Goal: Book appointment/travel/reservation: Book appointment/travel/reservation

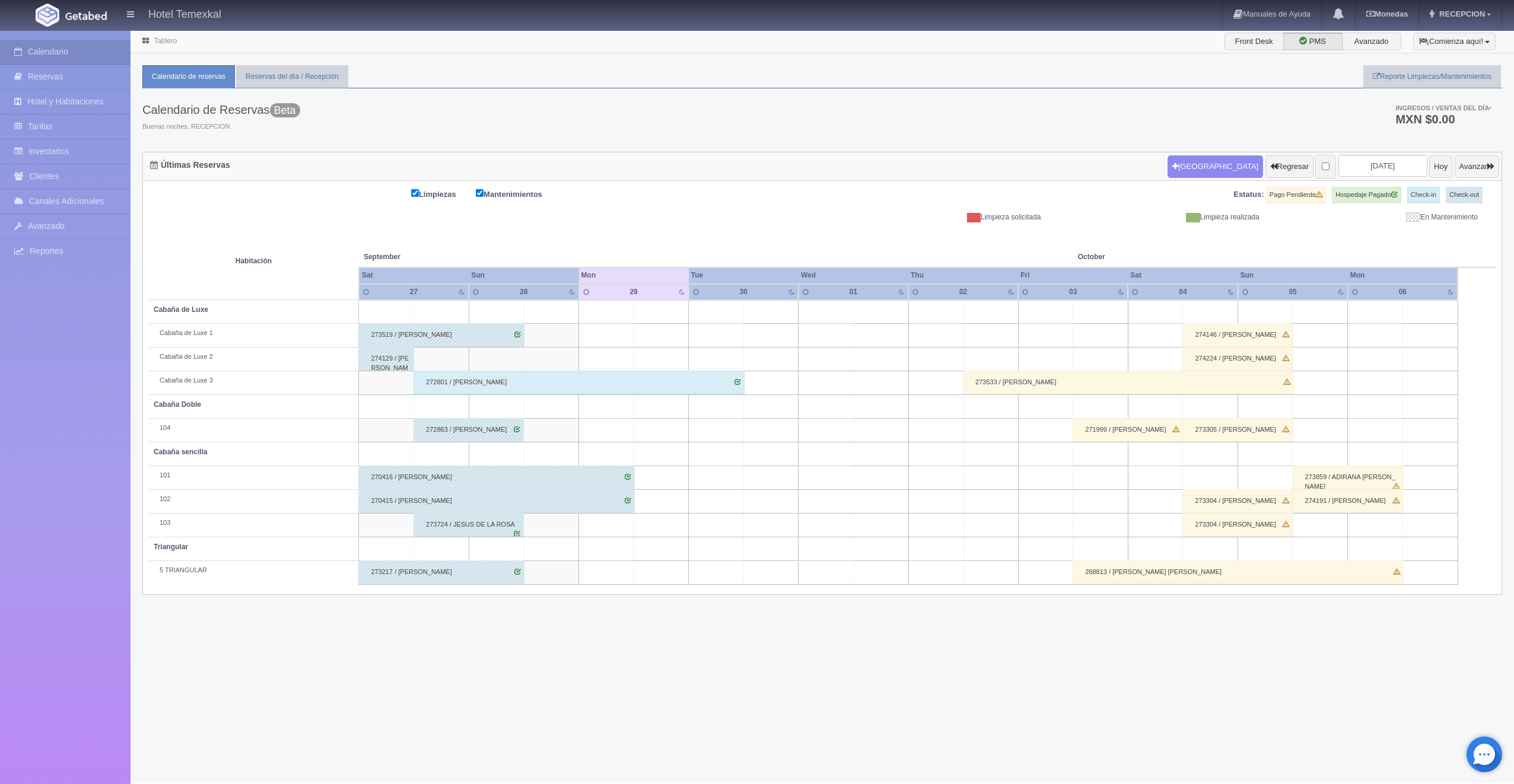
click at [1164, 161] on div "Nueva Reserva Regresar 2025-09-29 Hoy Avanzar" at bounding box center [1333, 166] width 338 height 31
click at [1174, 172] on button "Nueva Reserva" at bounding box center [1215, 167] width 96 height 22
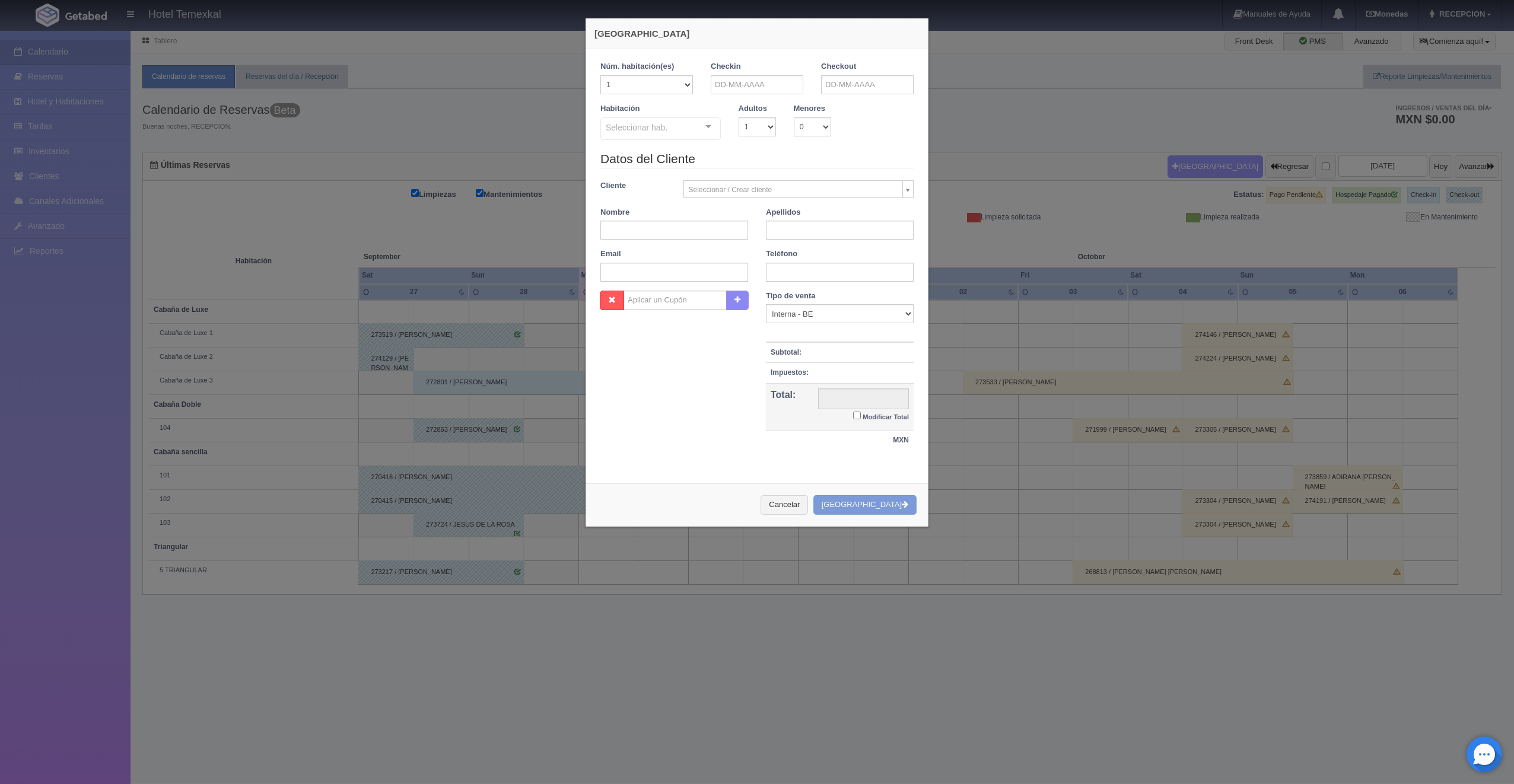
checkbox input "false"
click at [774, 84] on input "text" at bounding box center [757, 85] width 93 height 19
click at [824, 107] on link "Next" at bounding box center [818, 103] width 13 height 13
click at [817, 181] on link "18" at bounding box center [816, 177] width 15 height 18
type input "[DATE]"
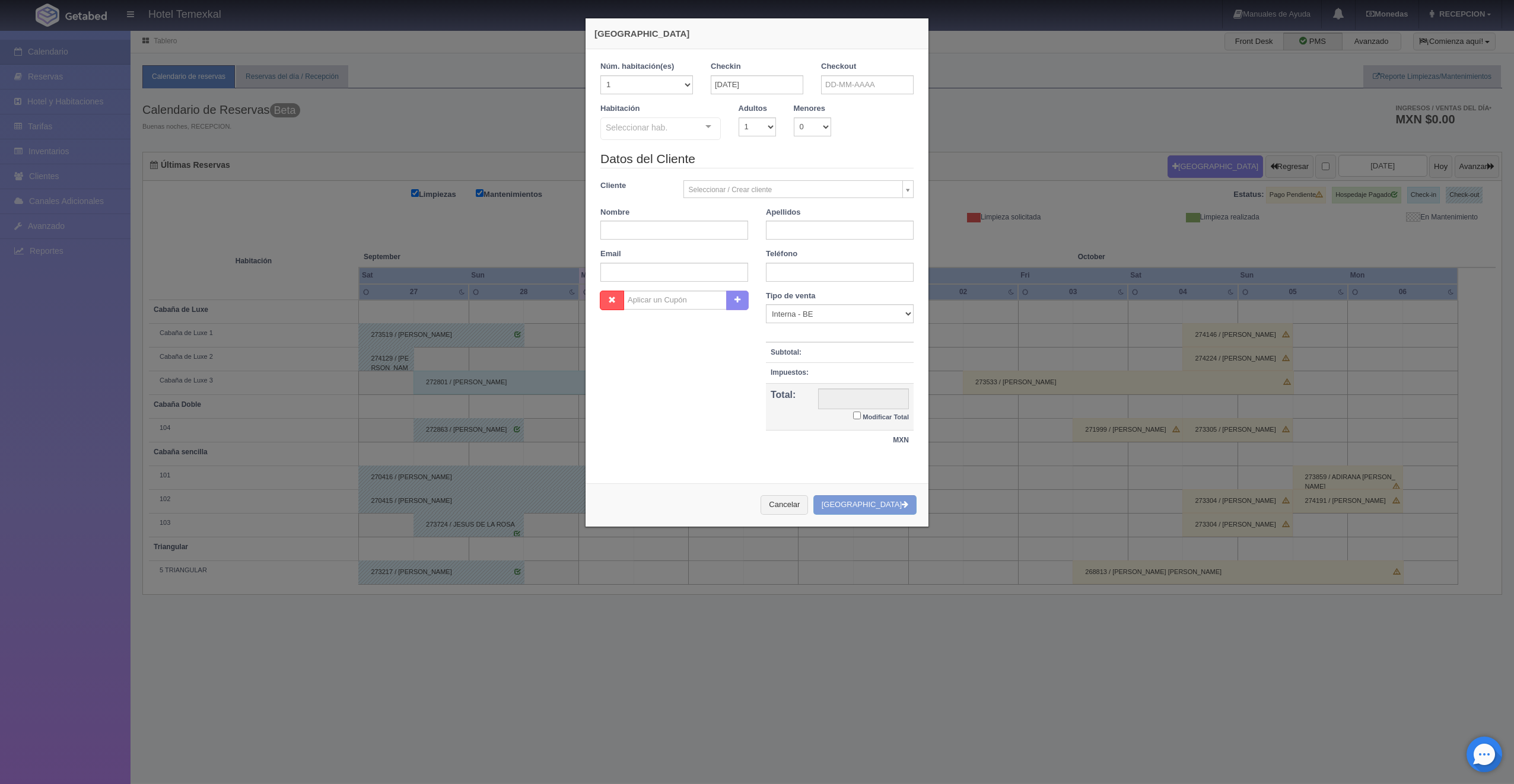
checkbox input "false"
click at [842, 70] on label "Checkout" at bounding box center [838, 67] width 35 height 11
click at [842, 80] on input "text" at bounding box center [867, 85] width 93 height 19
click at [821, 200] on link "19" at bounding box center [826, 195] width 15 height 18
type input "[DATE]"
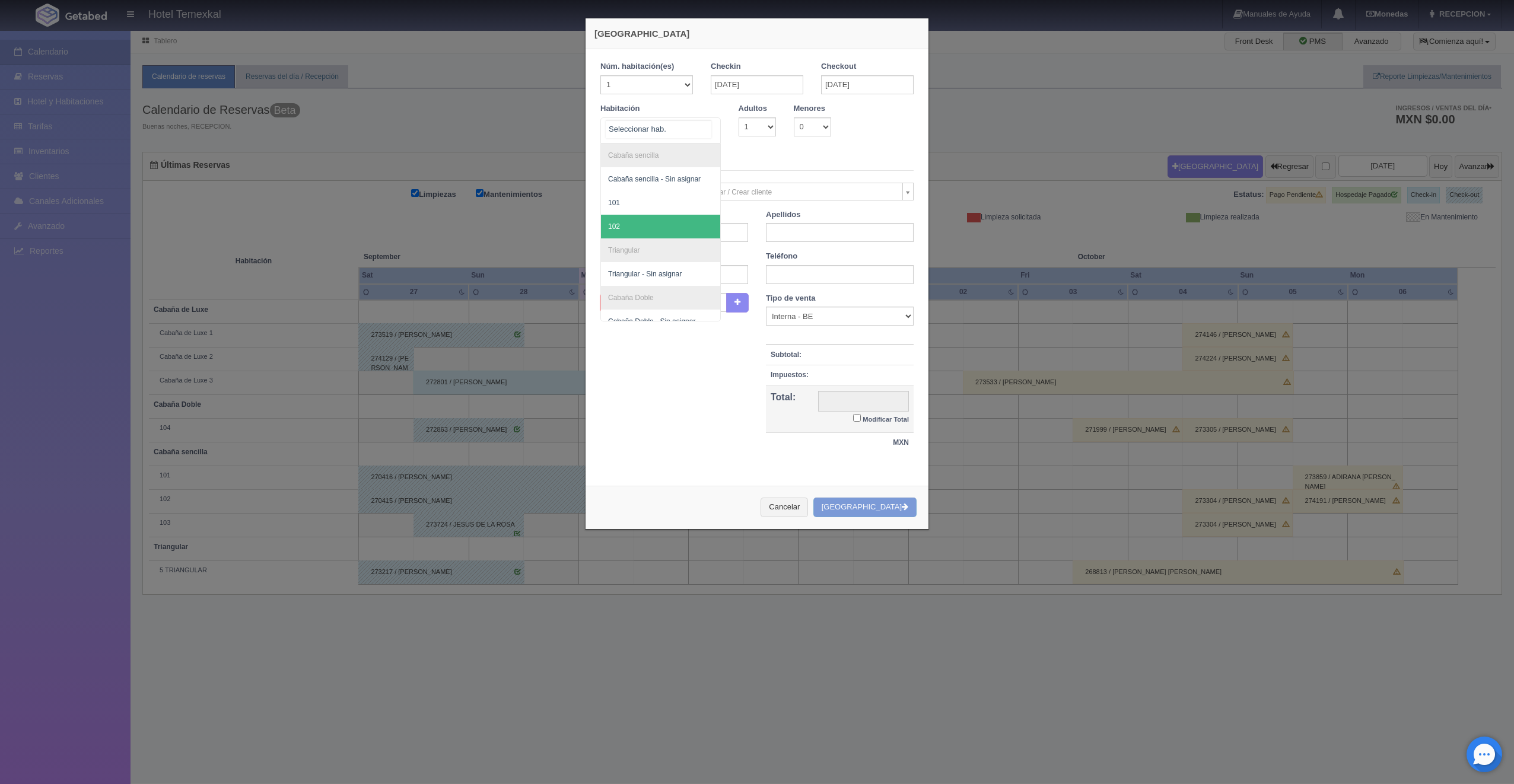
click at [660, 232] on span "102" at bounding box center [660, 227] width 119 height 24
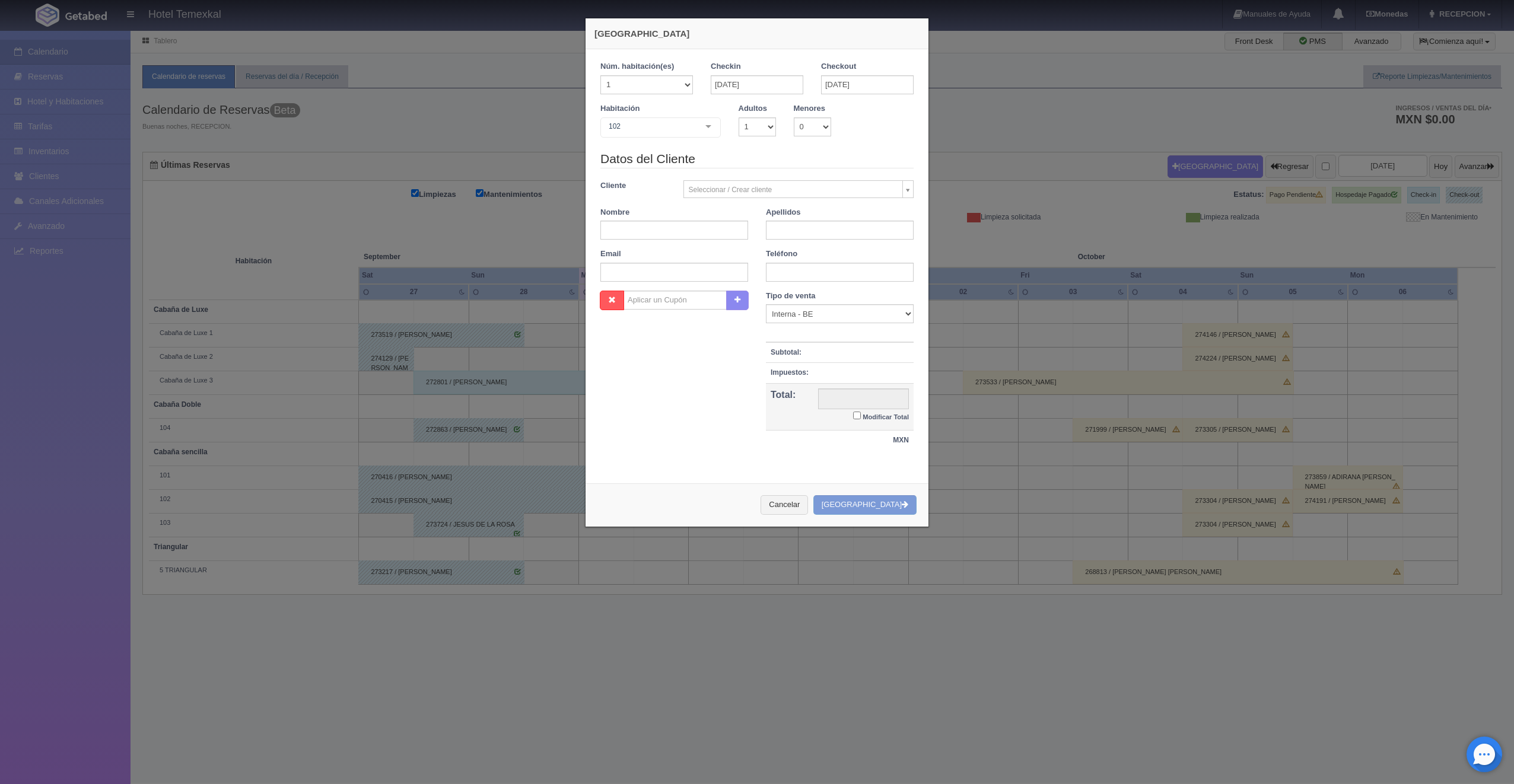
checkbox input "false"
click at [640, 136] on div "102" at bounding box center [660, 127] width 121 height 20
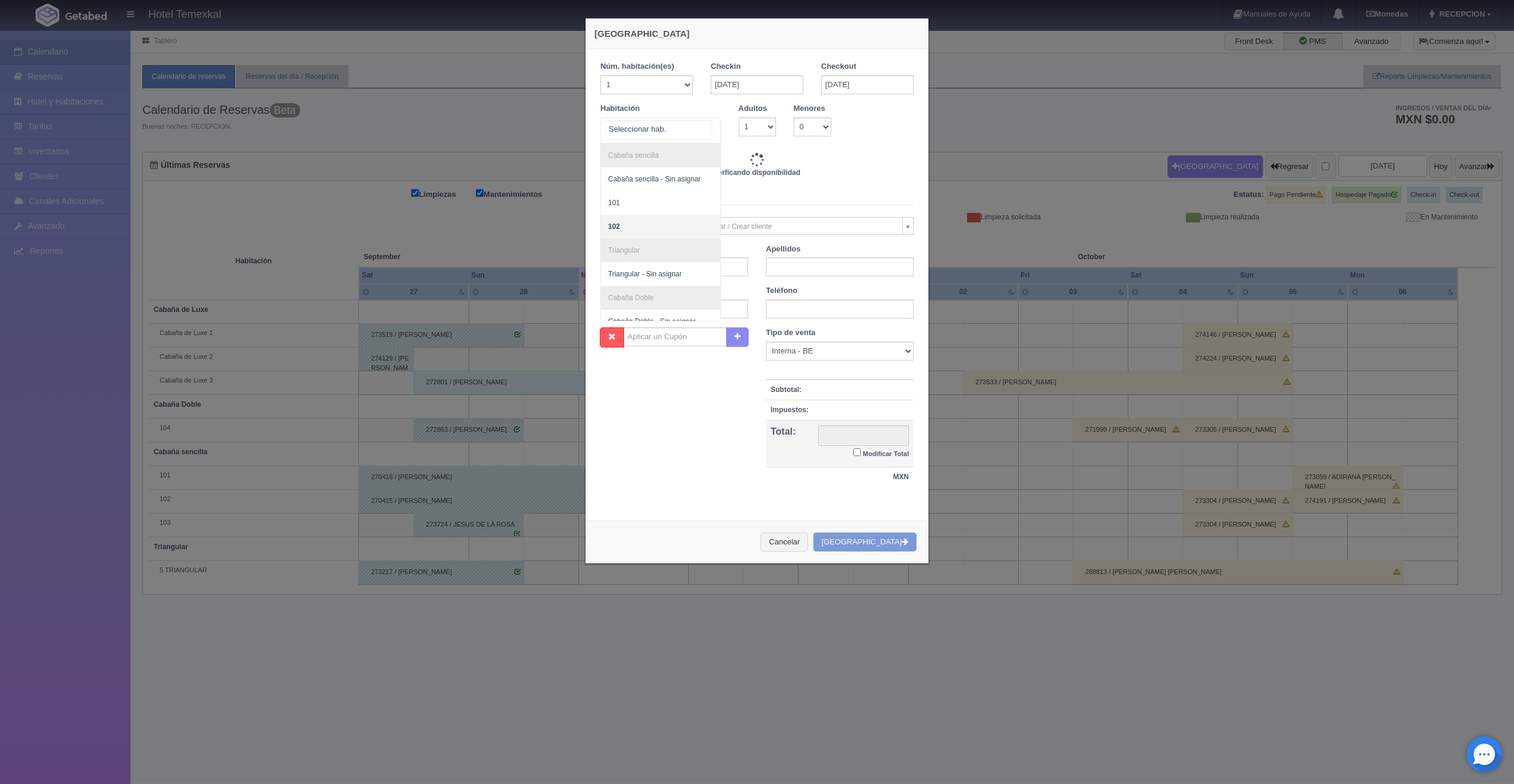
scroll to position [131, 0]
click at [644, 285] on span "Cabaña de Luxe 2" at bounding box center [636, 285] width 58 height 8
type input "4000.00"
checkbox input "false"
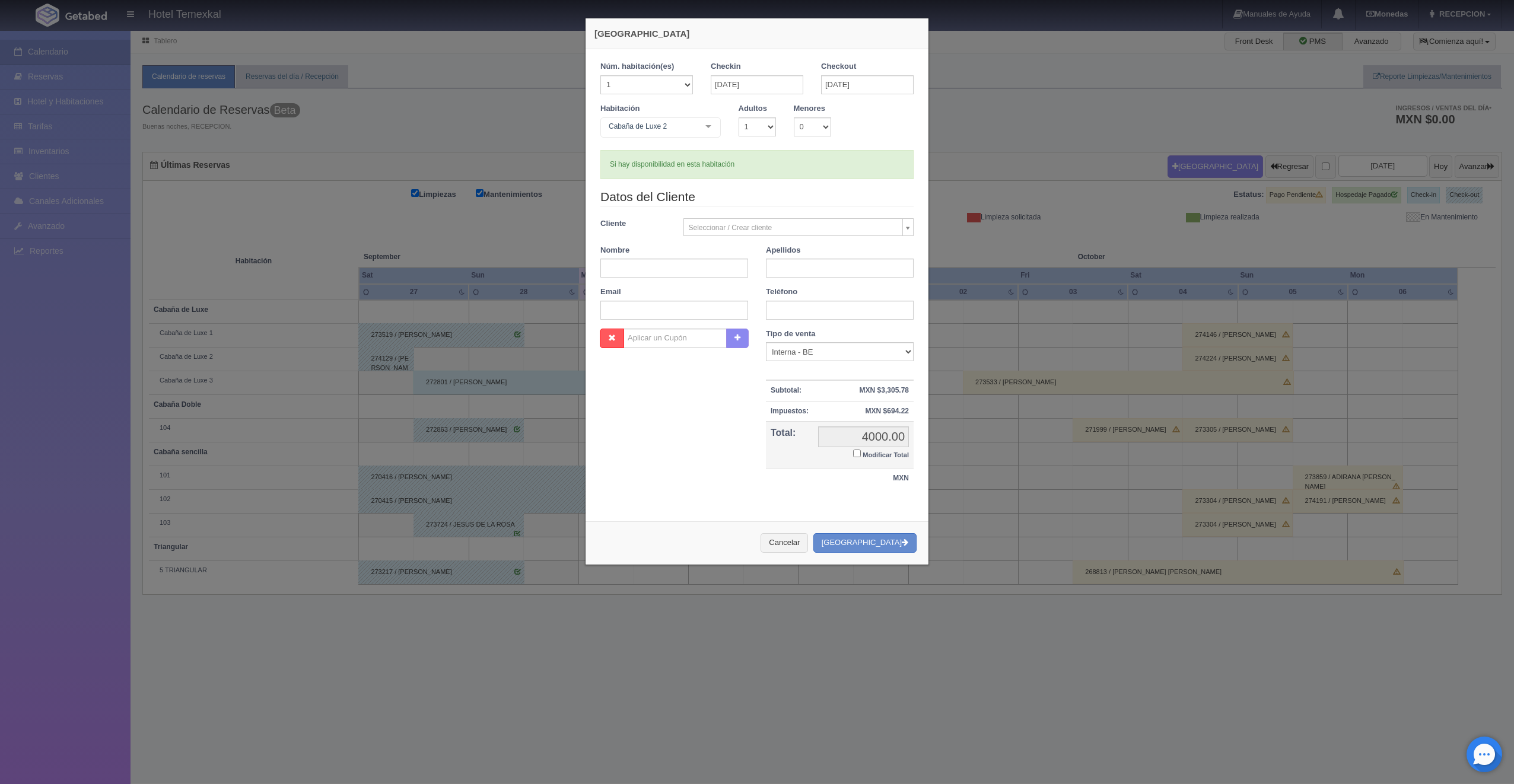
checkbox input "false"
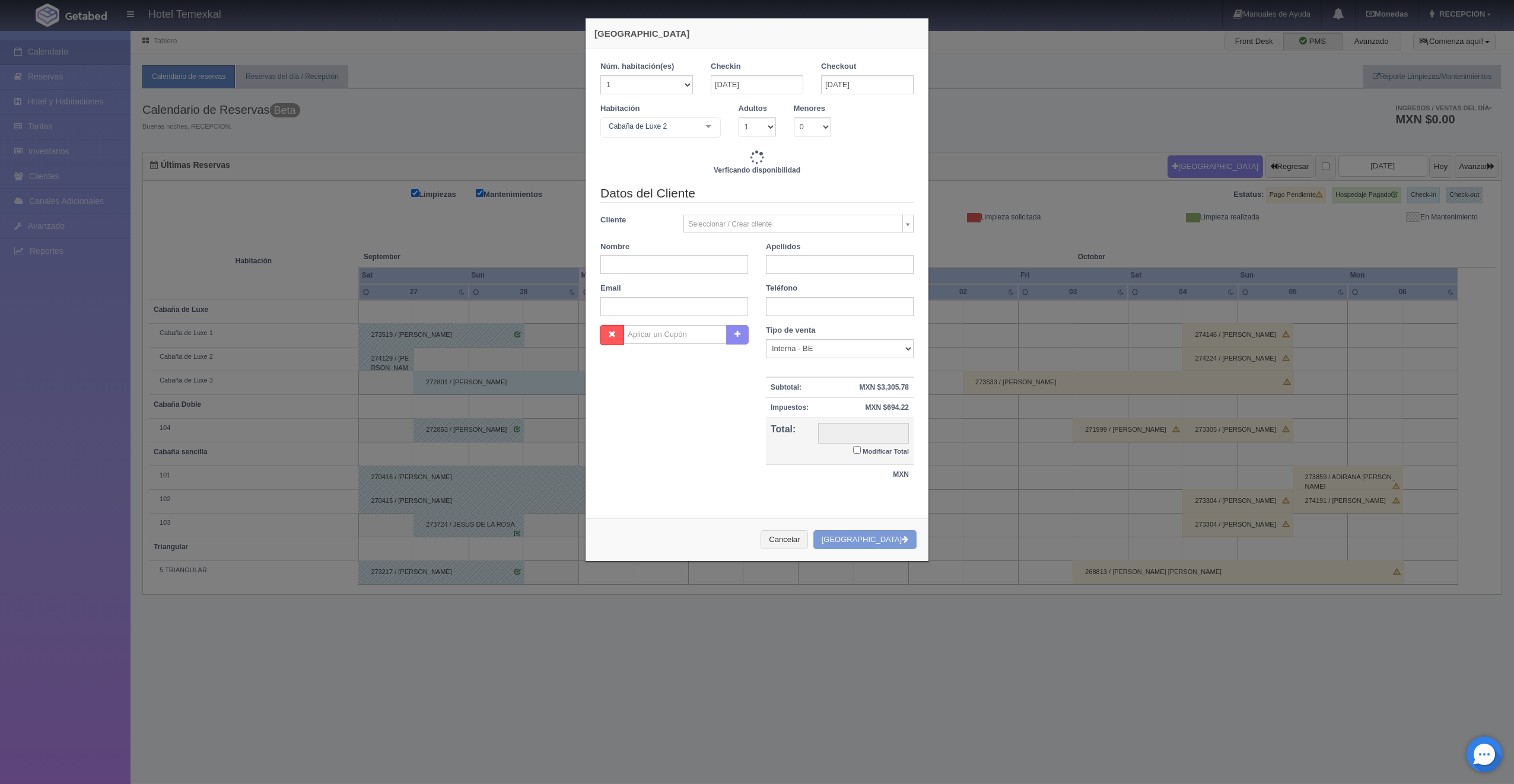
type input "7000.00"
checkbox input "false"
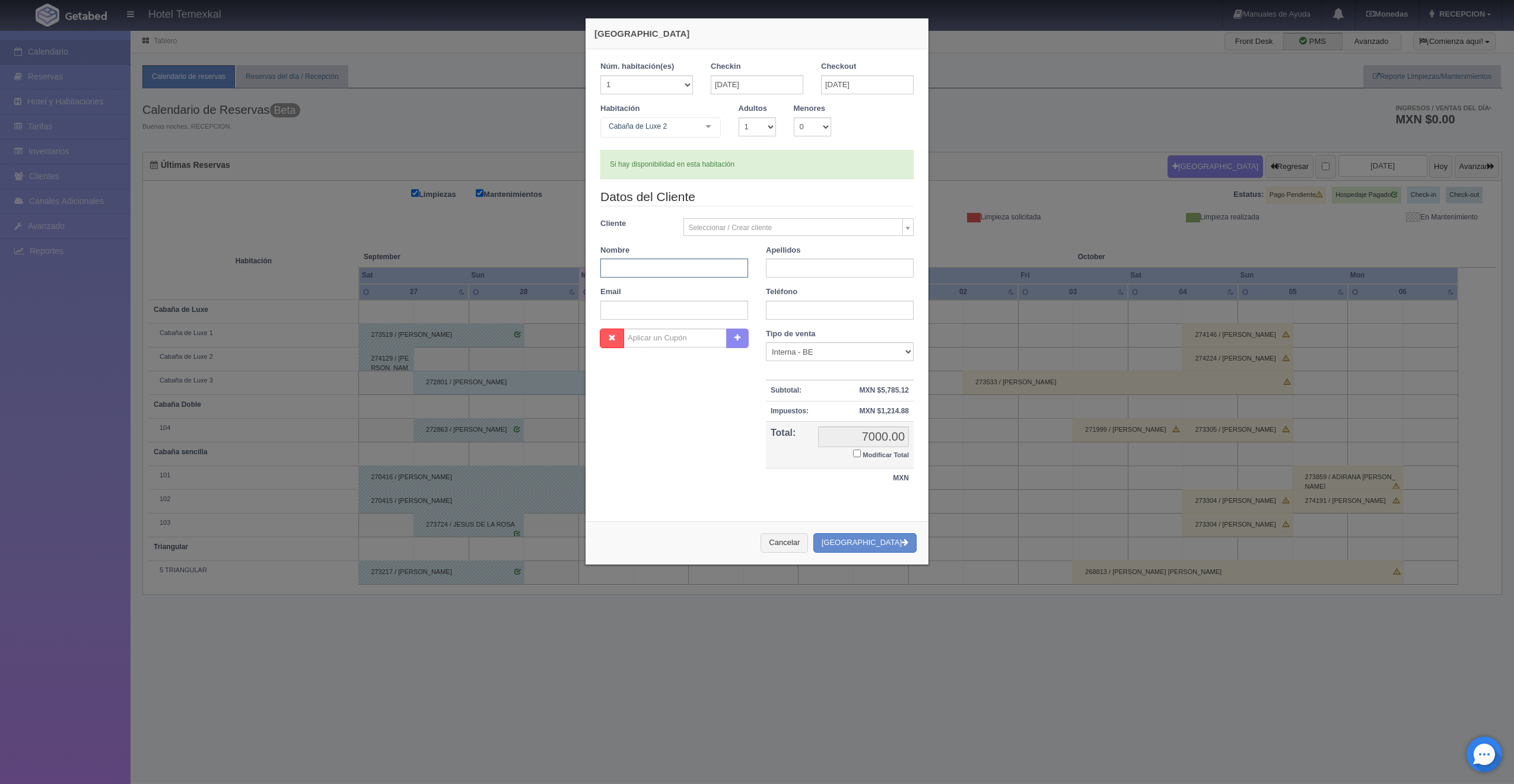
click at [644, 269] on input "text" at bounding box center [674, 268] width 148 height 19
type input "[PERSON_NAME] [PERSON_NAME]"
type input "[PERSON_NAME]"
click at [854, 458] on label "Modificar Total" at bounding box center [881, 453] width 56 height 14
click at [854, 457] on input "Modificar Total" at bounding box center [857, 453] width 8 height 8
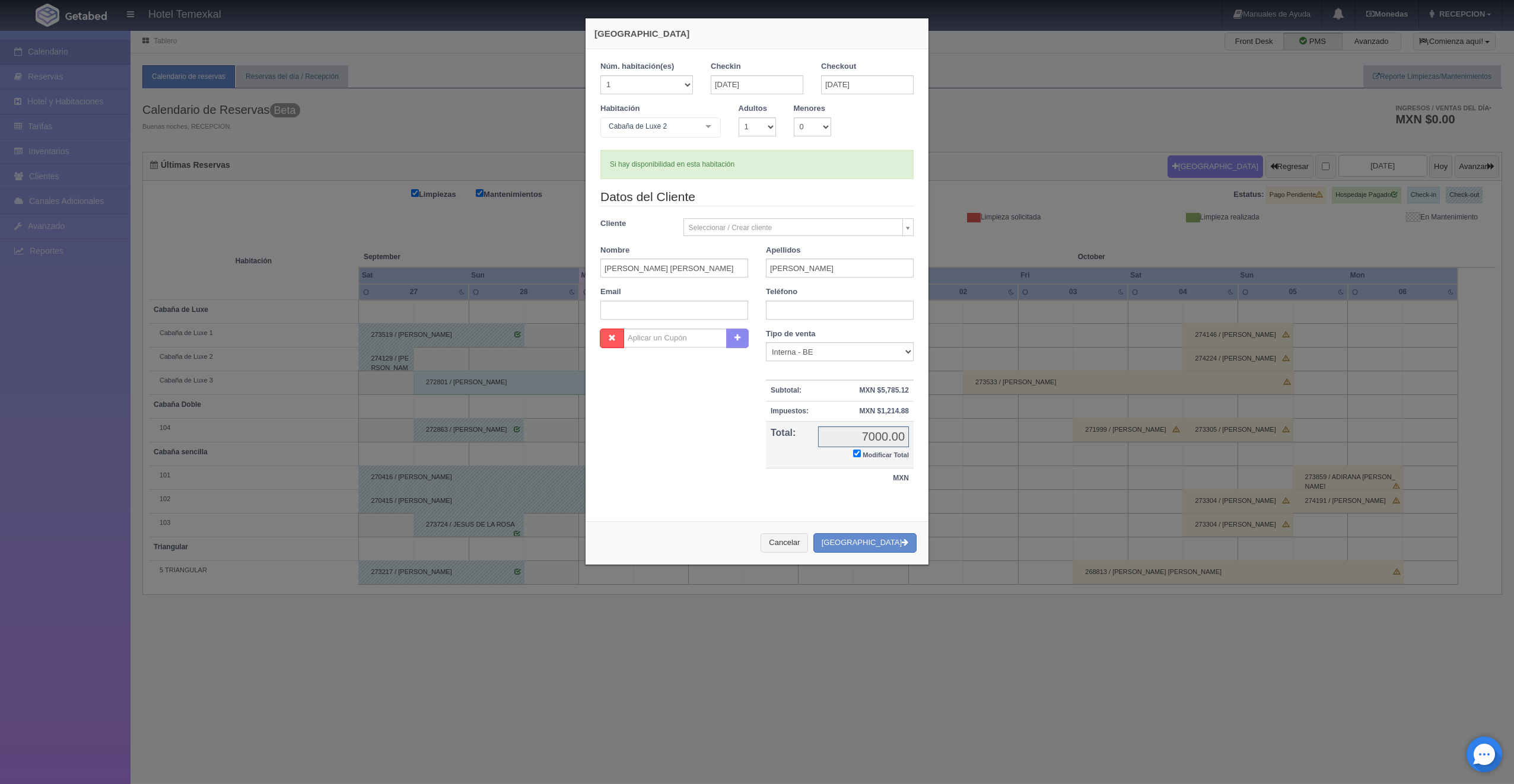
checkbox input "true"
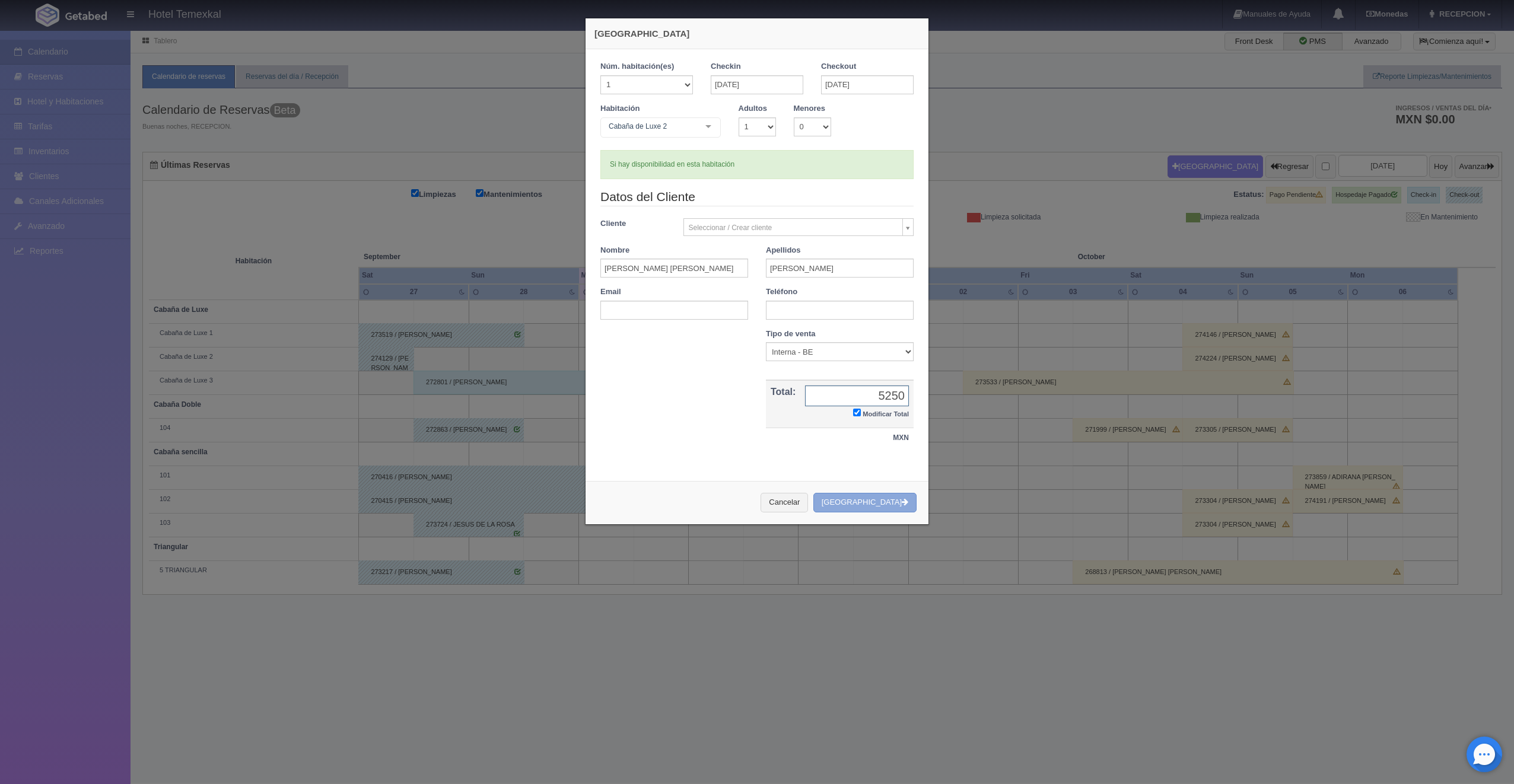
type input "5250"
click at [887, 501] on button "Crear Reserva" at bounding box center [864, 502] width 103 height 20
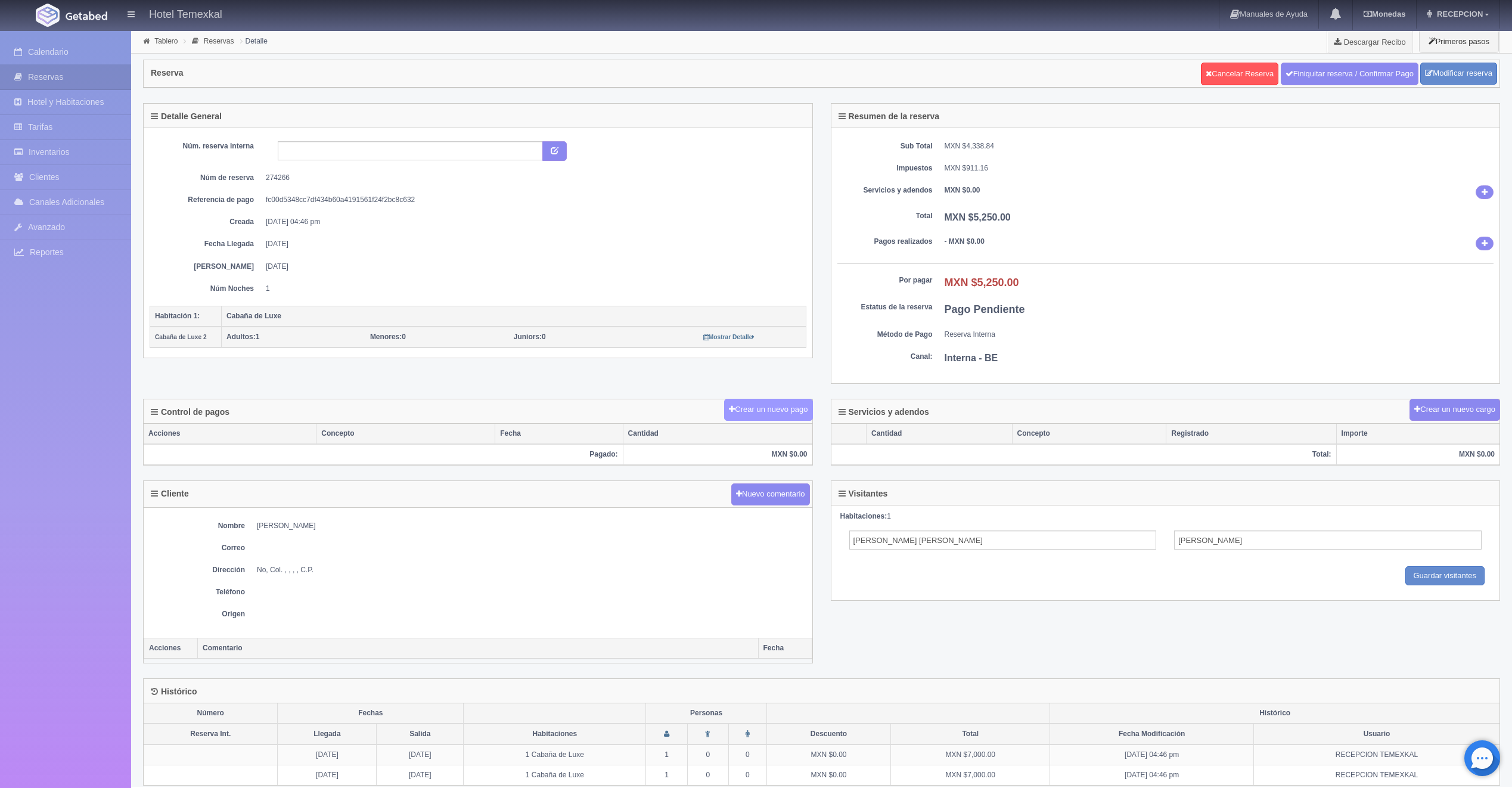
click at [781, 409] on button "Crear un nuevo pago" at bounding box center [768, 409] width 88 height 22
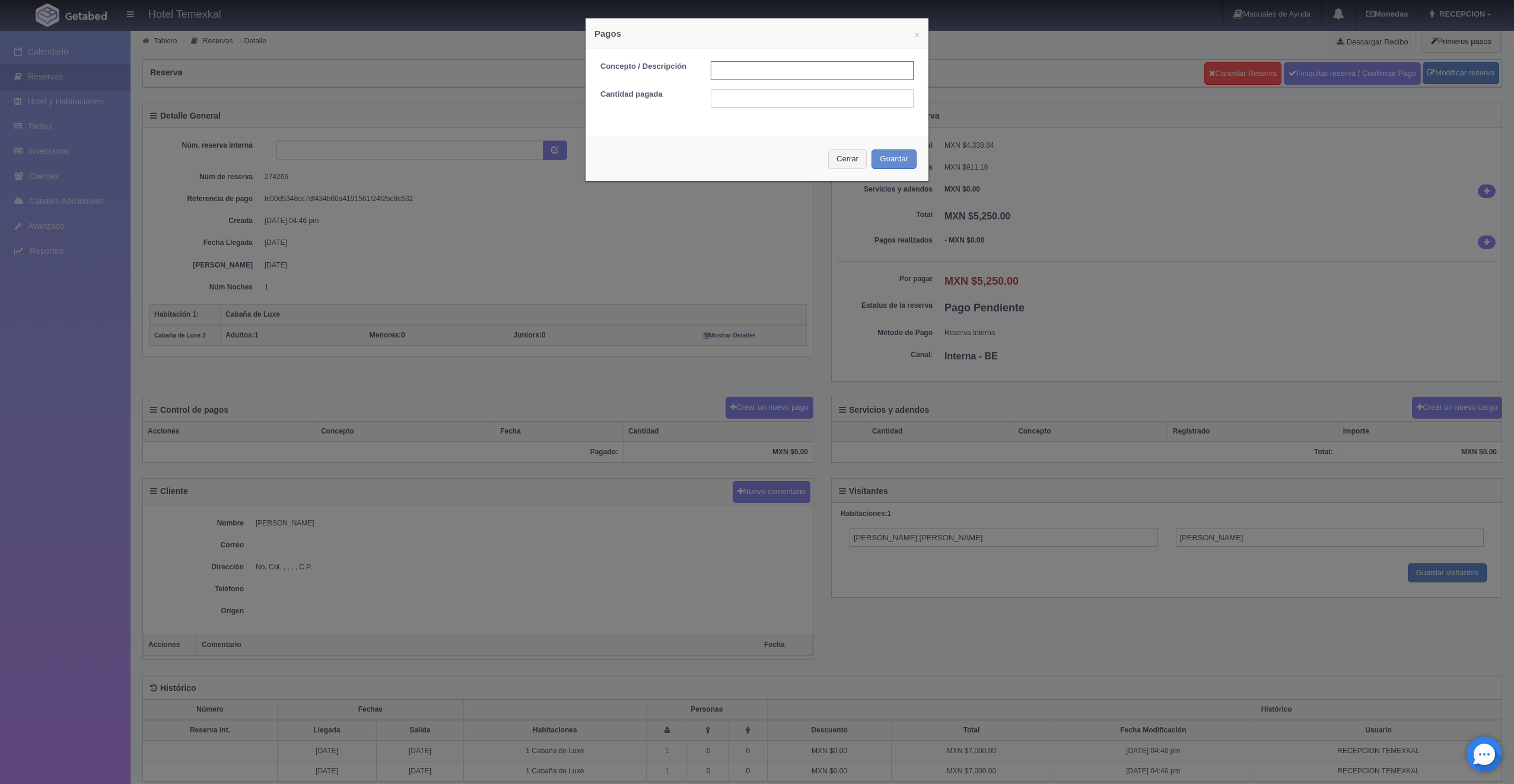
click at [725, 64] on input "text" at bounding box center [812, 71] width 203 height 19
type input "PRIMER ABONO"
type input "2625"
click at [751, 101] on input "2625" at bounding box center [812, 98] width 203 height 19
drag, startPoint x: 751, startPoint y: 101, endPoint x: 669, endPoint y: 97, distance: 82.1
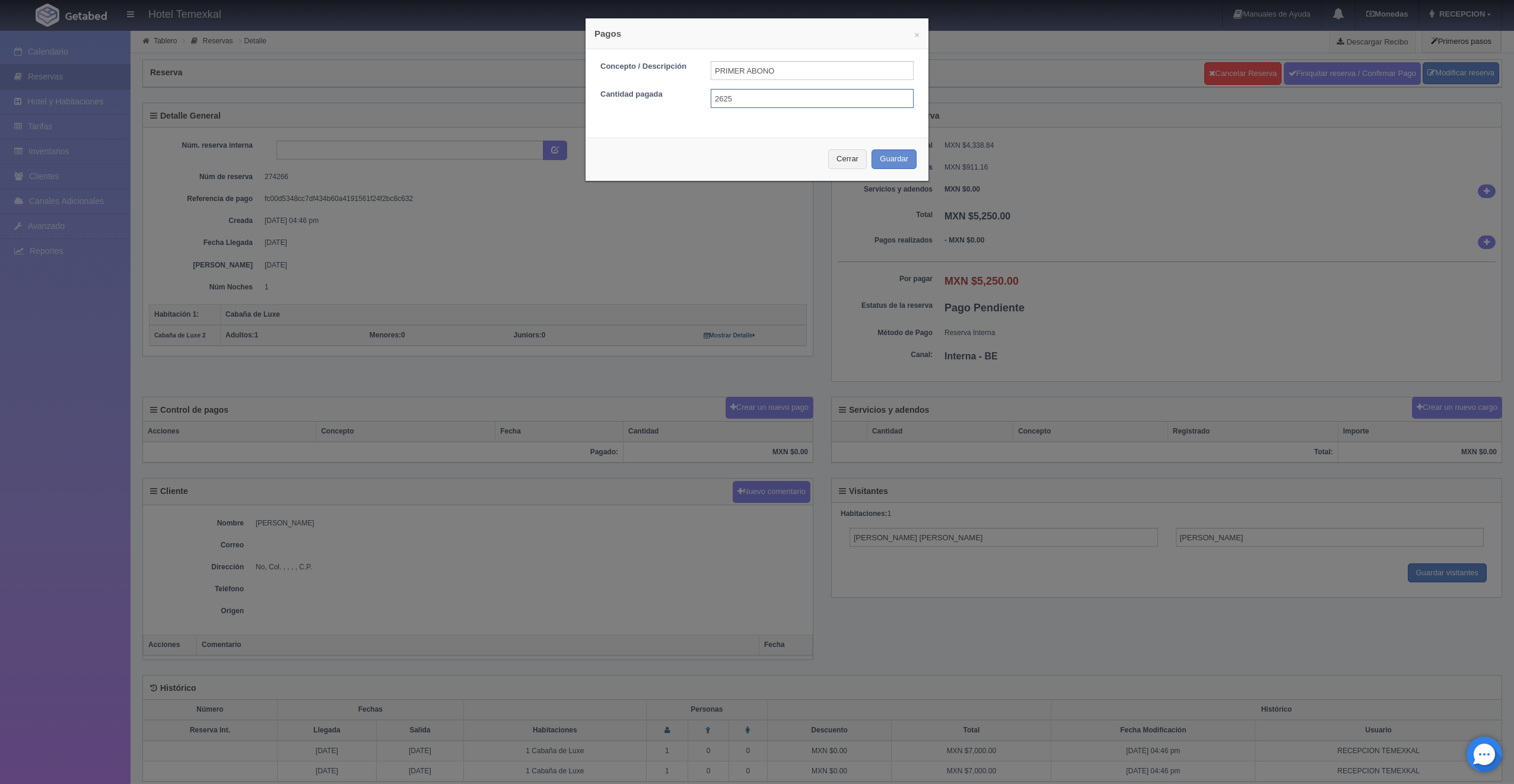
click at [669, 97] on div "Cantidad pagada 2625" at bounding box center [757, 98] width 331 height 19
click at [718, 99] on input "text" at bounding box center [812, 98] width 203 height 19
type input "2500"
click at [901, 160] on button "Guardar" at bounding box center [894, 159] width 45 height 20
